Goal: Use online tool/utility: Utilize a website feature to perform a specific function

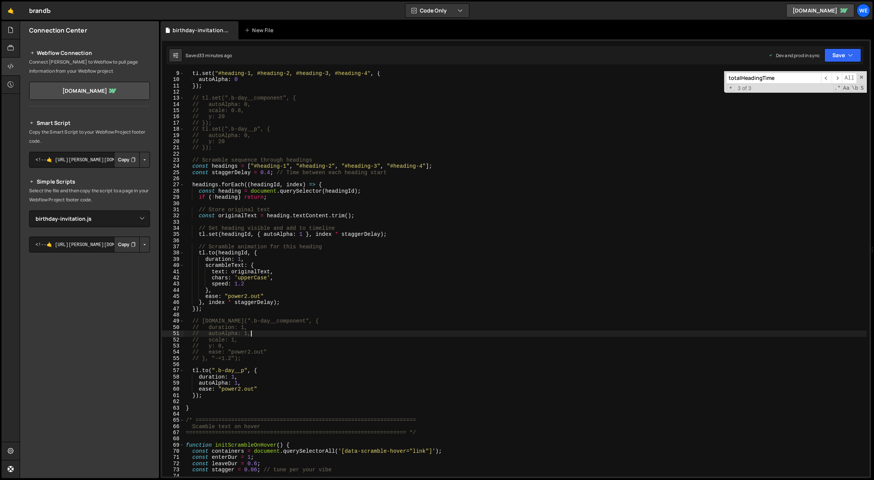
select select "46212"
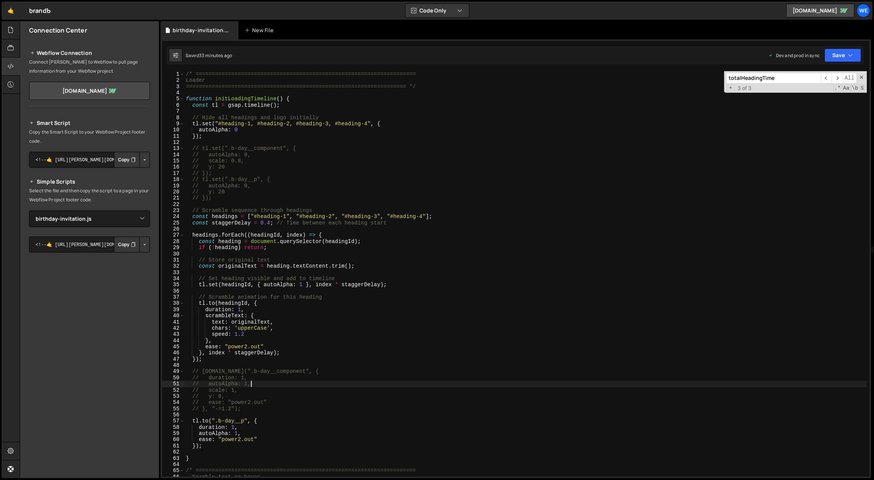
click at [217, 72] on div "/* ==================================================================== Loader …" at bounding box center [525, 280] width 683 height 418
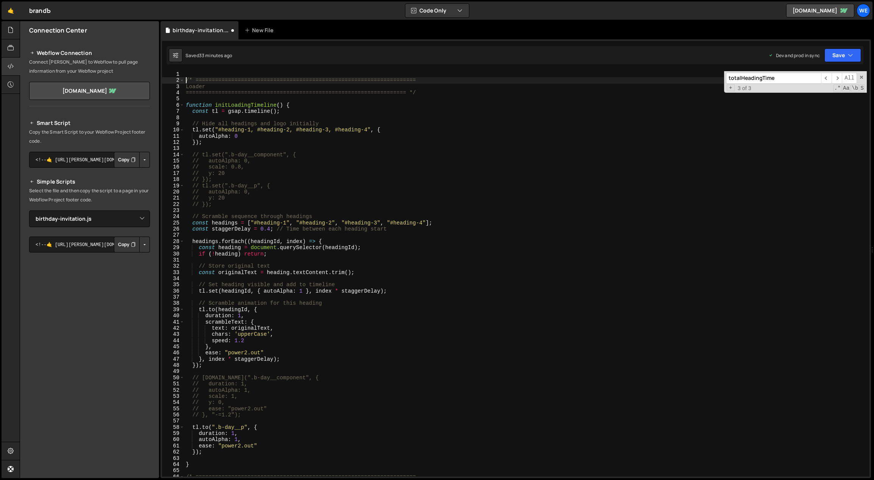
type textarea "/* ===================================================================="
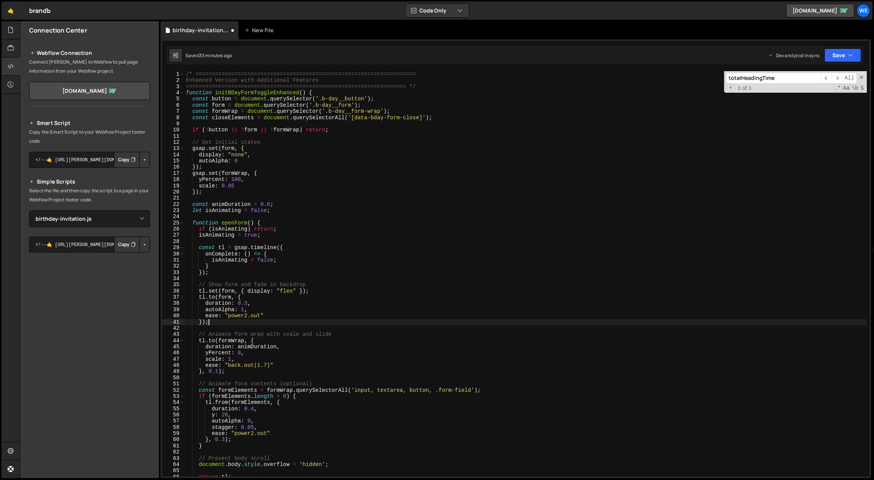
click at [306, 182] on div "/* ==================================================================== Enhance…" at bounding box center [525, 280] width 683 height 418
click at [289, 207] on div "/* ==================================================================== Enhance…" at bounding box center [525, 280] width 683 height 418
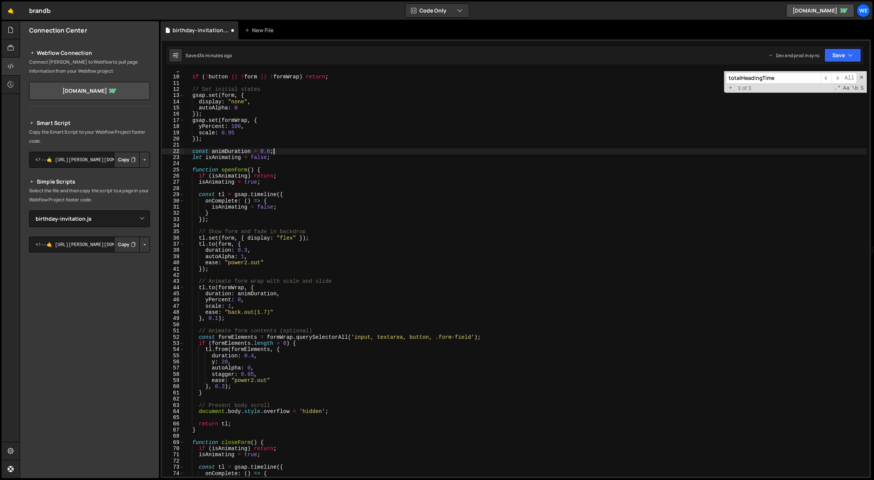
scroll to position [60, 0]
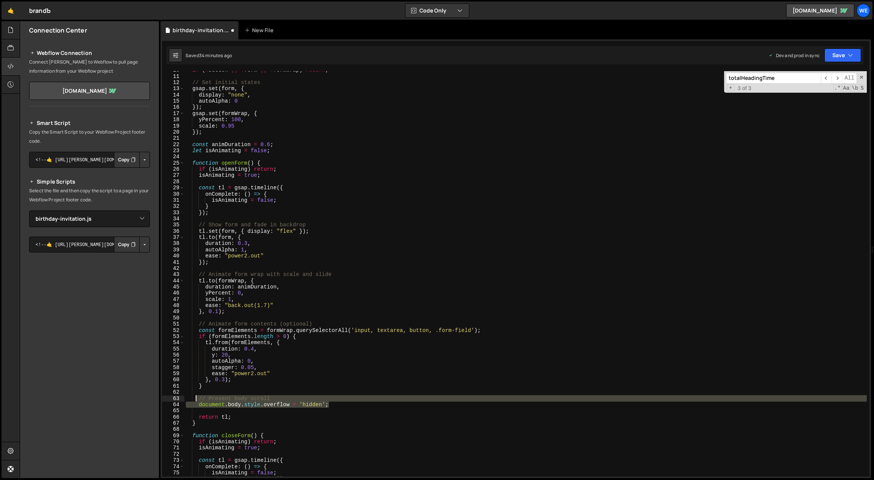
drag, startPoint x: 279, startPoint y: 401, endPoint x: 190, endPoint y: 400, distance: 88.6
click at [191, 399] on div "if ( ! button || ! form || ! formWrap ) return ; // Set initial states gsap . s…" at bounding box center [525, 276] width 683 height 418
click at [449, 369] on div "if ( ! button || ! form || ! formWrap ) return ; // Set initial states gsap . s…" at bounding box center [525, 276] width 683 height 418
type textarea "stagger: 0.05,"
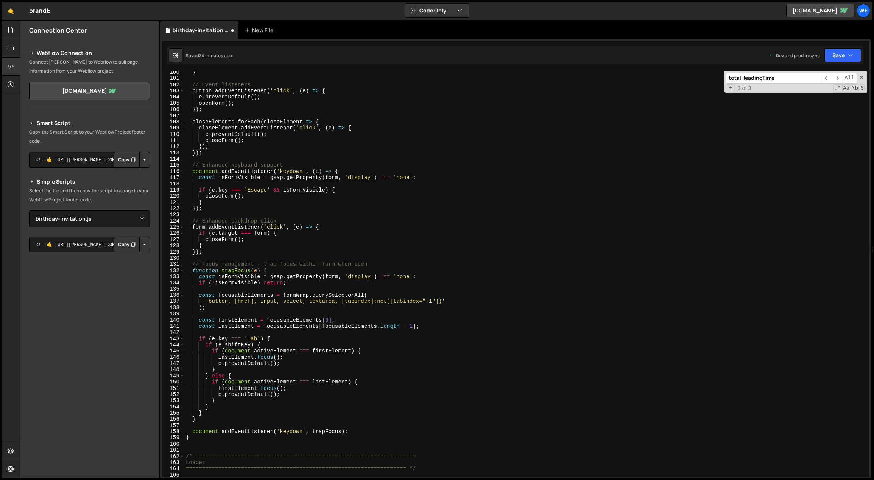
scroll to position [693, 0]
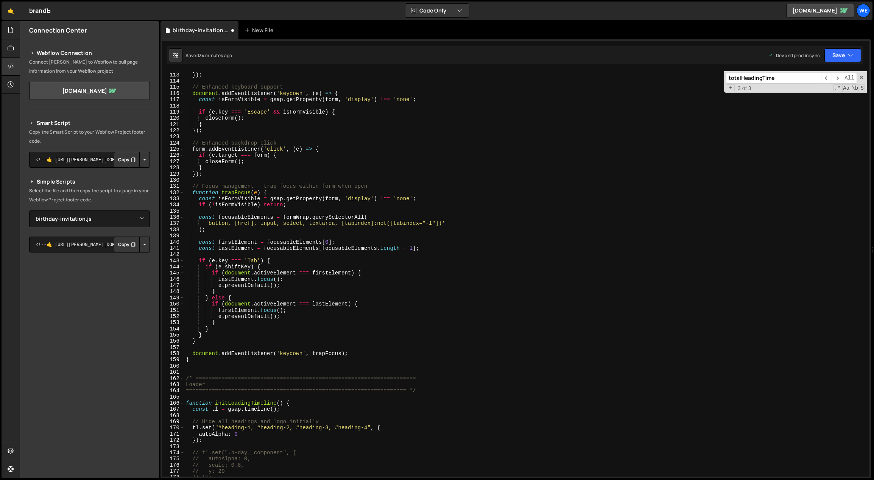
click at [263, 373] on div "}) ; }) ; // Enhanced keyboard support document . addEventListener ( 'keydown' …" at bounding box center [525, 274] width 683 height 418
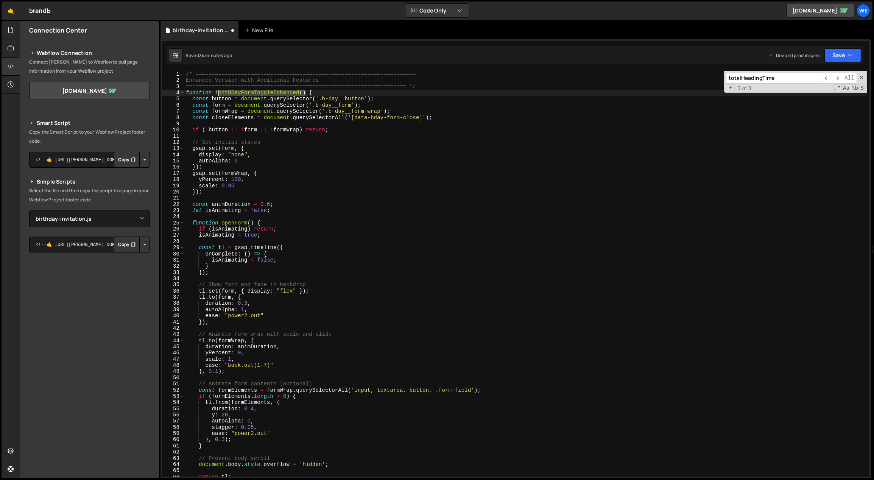
drag, startPoint x: 306, startPoint y: 91, endPoint x: 215, endPoint y: 92, distance: 90.4
click at [215, 92] on div "/* ==================================================================== Enhance…" at bounding box center [525, 280] width 683 height 418
click at [360, 225] on div "/* ==================================================================== Enhance…" at bounding box center [525, 280] width 683 height 418
type textarea "function openForm() {"
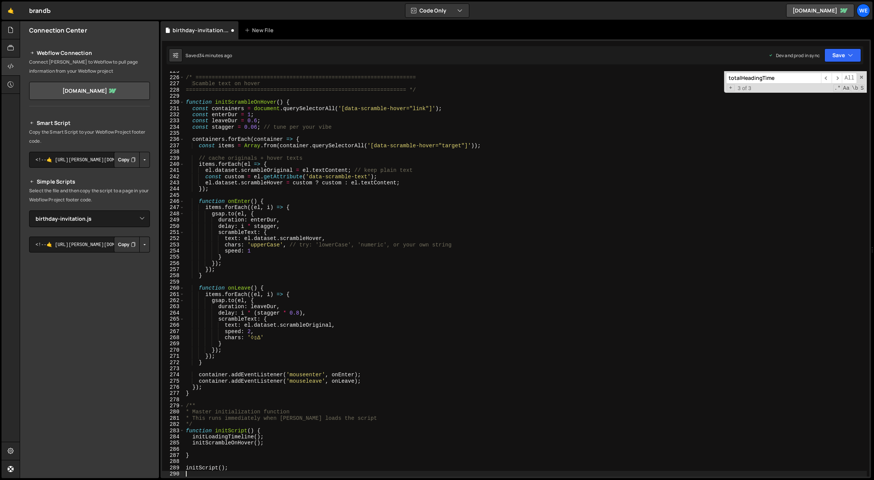
scroll to position [1391, 0]
click at [271, 436] on div "/* ==================================================================== Scamble…" at bounding box center [525, 276] width 683 height 418
click at [268, 439] on div "/* ==================================================================== Scamble…" at bounding box center [525, 276] width 683 height 418
type textarea "initScrambleOnHover();"
paste textarea "initBDayFormToggleEnhanced()"
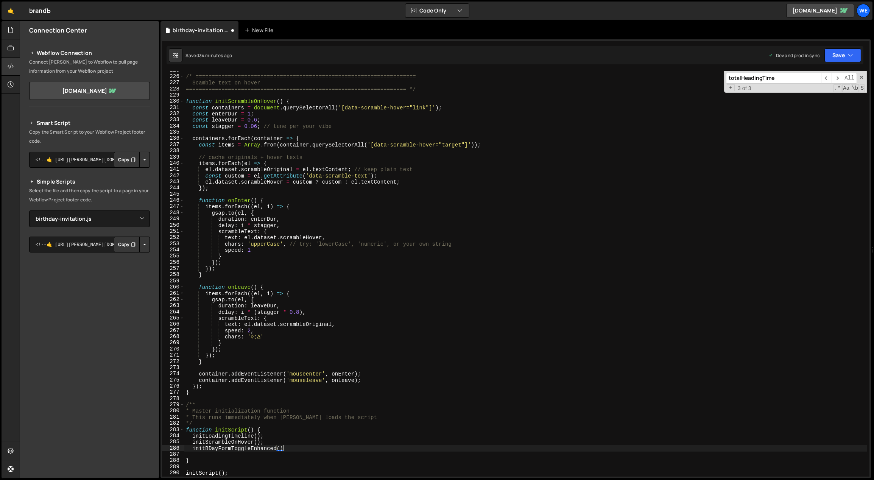
type textarea "initBDayFormToggleEnhanced();"
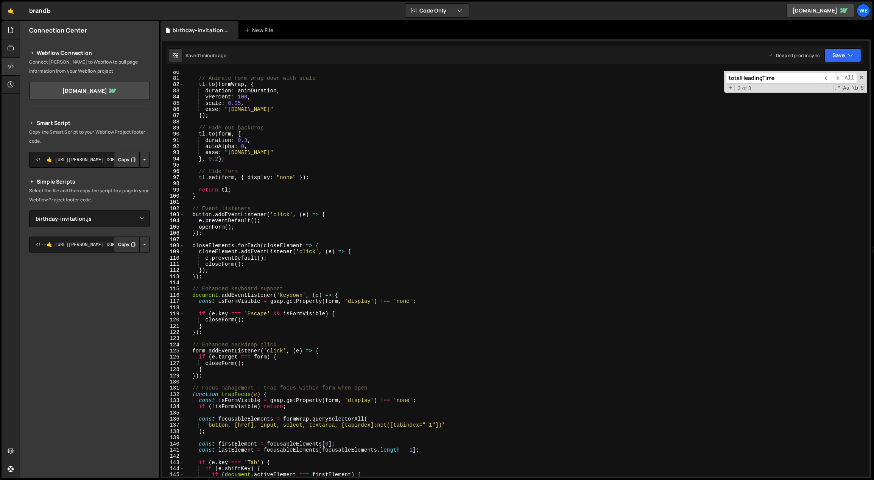
scroll to position [272, 0]
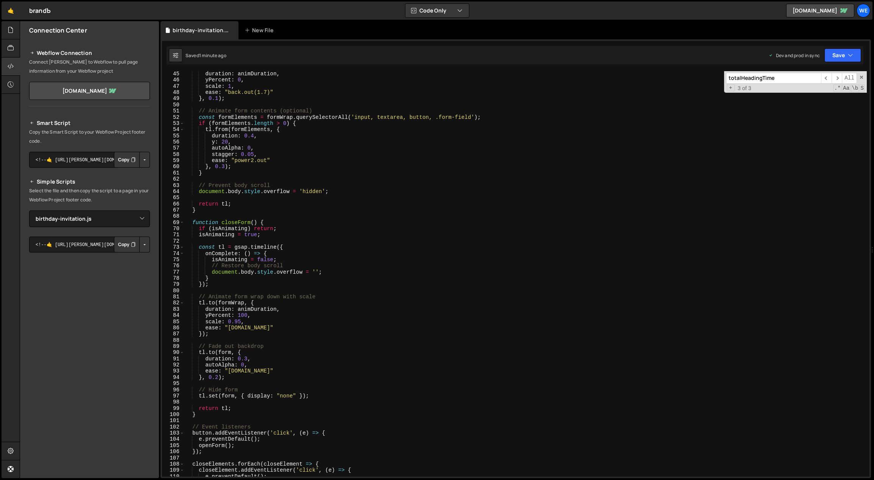
click at [355, 279] on div "duration : animDuration , yPercent : 0 , scale : 1 , ease : "back.out(1.7)" } ,…" at bounding box center [525, 280] width 683 height 418
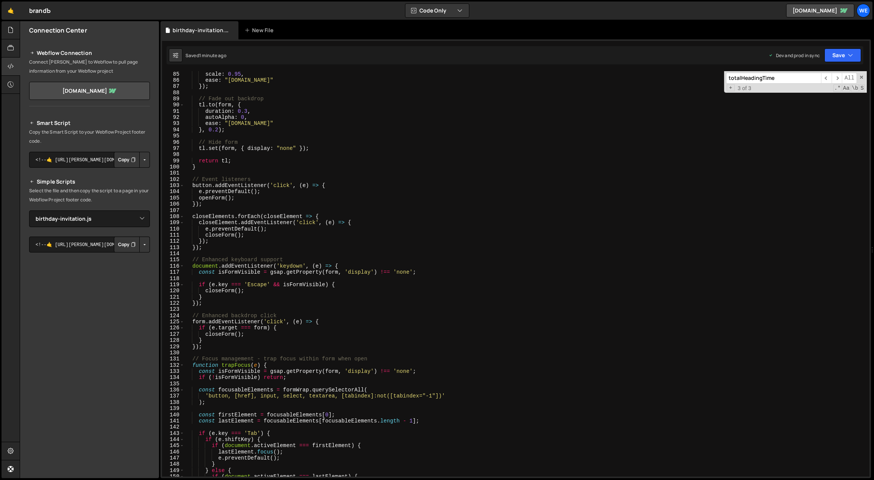
scroll to position [464, 0]
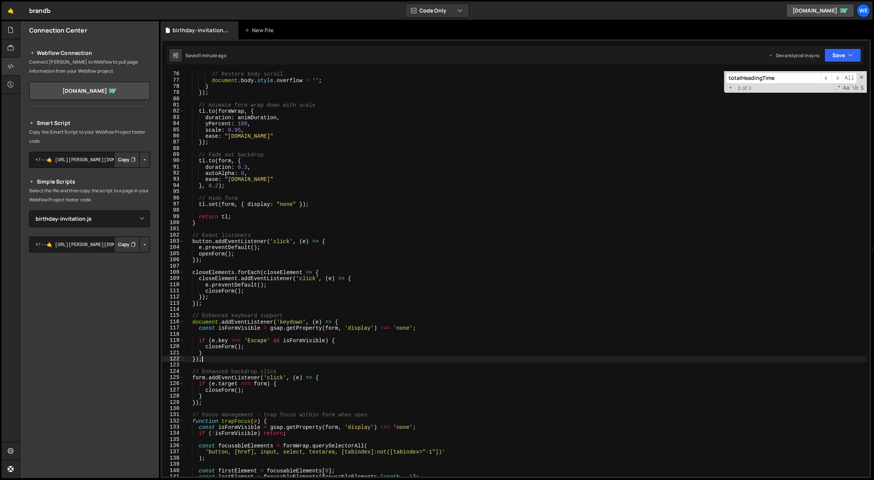
click at [283, 359] on div "// Restore body scroll document . body . style . overflow = '' ; } }) ; // Anim…" at bounding box center [525, 280] width 683 height 418
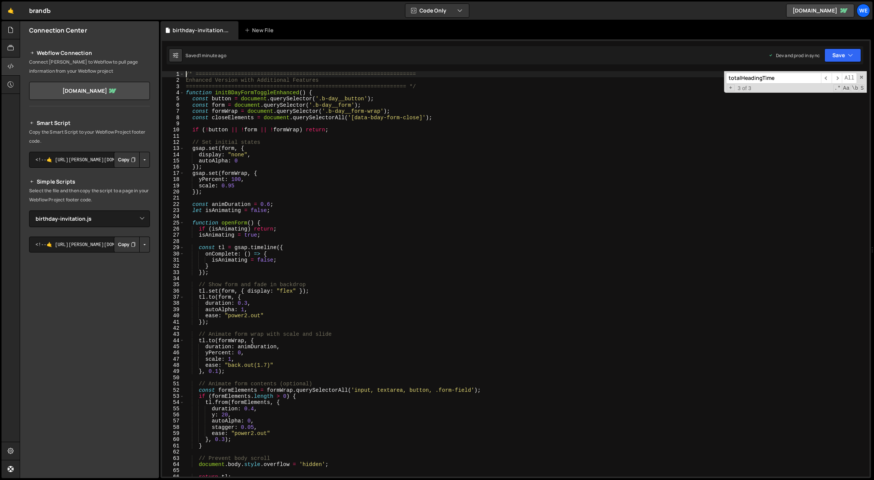
scroll to position [0, 0]
click at [394, 118] on div "/* ==================================================================== Enhance…" at bounding box center [525, 280] width 683 height 418
drag, startPoint x: 420, startPoint y: 118, endPoint x: 355, endPoint y: 120, distance: 65.9
click at [355, 120] on div "/* ==================================================================== Enhance…" at bounding box center [525, 280] width 683 height 418
click at [344, 297] on div "/* ==================================================================== Enhance…" at bounding box center [525, 280] width 683 height 418
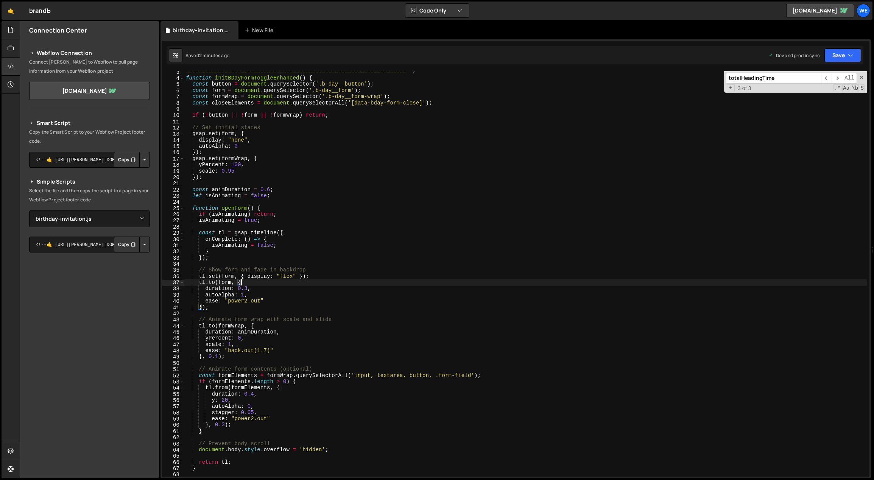
scroll to position [43, 0]
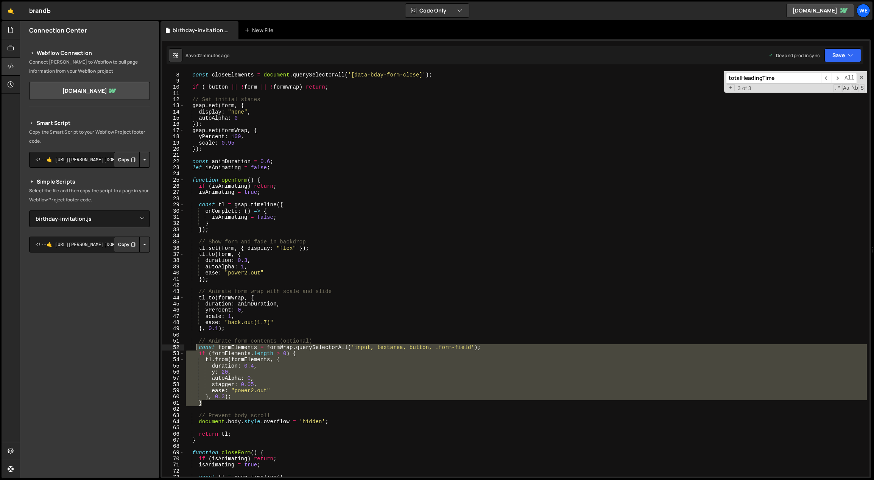
drag, startPoint x: 203, startPoint y: 392, endPoint x: 196, endPoint y: 350, distance: 42.9
click at [196, 350] on div "const formWrap = document . querySelector ( '.b-day__form-wrap' ) ; const close…" at bounding box center [525, 274] width 683 height 418
paste textarea "}"
click at [325, 338] on div "const formWrap = document . querySelector ( '.b-day__form-wrap' ) ; const close…" at bounding box center [525, 274] width 683 height 418
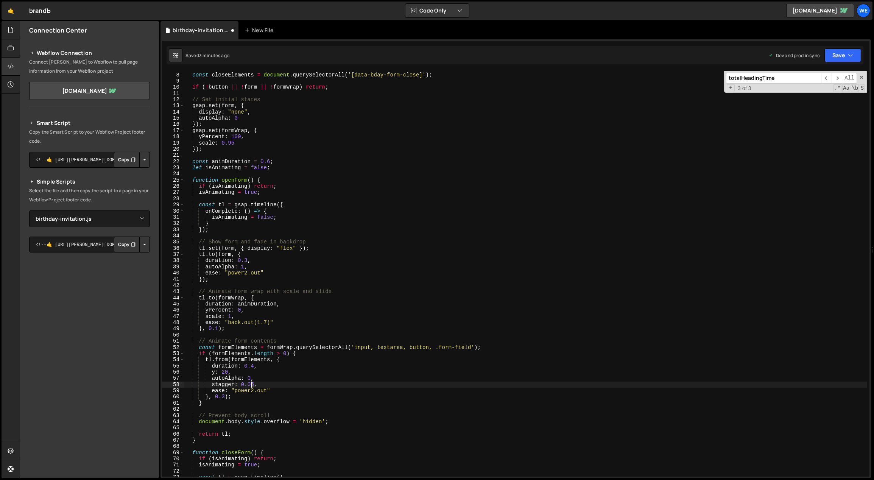
drag, startPoint x: 254, startPoint y: 384, endPoint x: 249, endPoint y: 384, distance: 4.9
click at [248, 384] on div "const formWrap = document . querySelector ( '.b-day__form-wrap' ) ; const close…" at bounding box center [525, 274] width 683 height 418
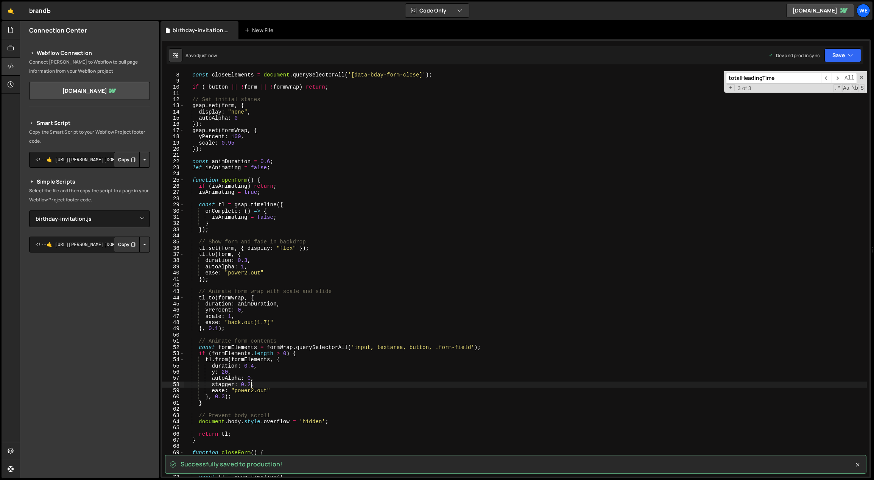
type textarea "stagger: 0.2,"
